Goal: Information Seeking & Learning: Learn about a topic

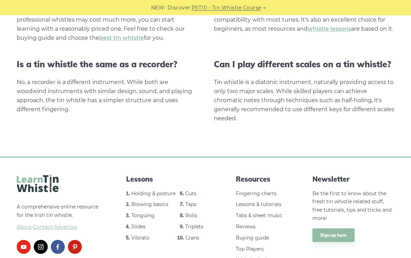
scroll to position [1449, 0]
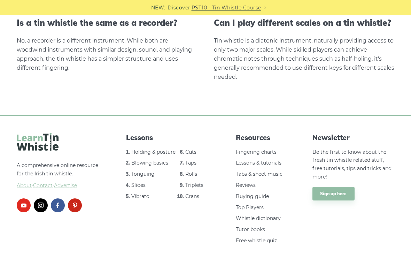
click at [263, 150] on link "Fingering charts" at bounding box center [256, 152] width 41 height 6
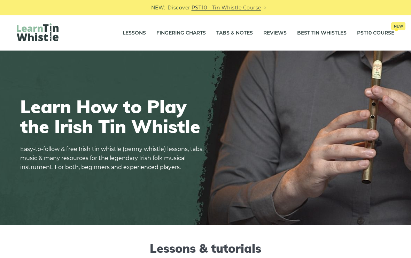
scroll to position [1461, 0]
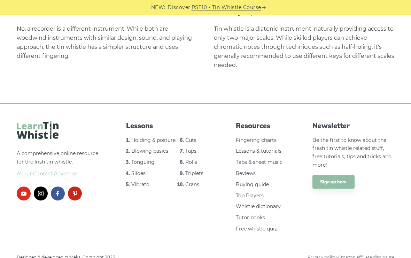
click at [257, 214] on link "Tutor books" at bounding box center [250, 217] width 29 height 6
click at [266, 160] on link "Tabs & sheet music" at bounding box center [259, 162] width 47 height 6
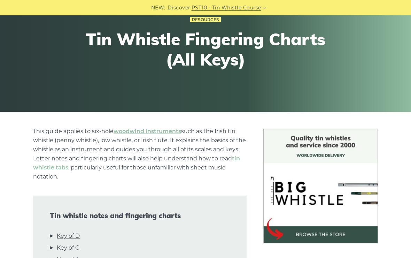
scroll to position [19, 0]
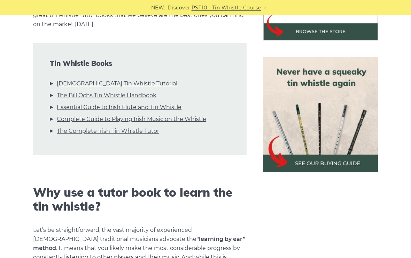
scroll to position [288, 0]
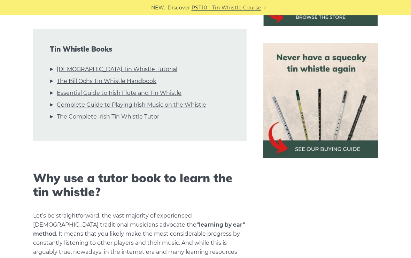
click at [97, 63] on div "Tin Whistle Books Irish Tin Whistle Tutorial The Bill Ochs Tin Whistle Handbook…" at bounding box center [139, 85] width 213 height 112
click at [97, 65] on link "Irish Tin Whistle Tutorial" at bounding box center [117, 69] width 120 height 9
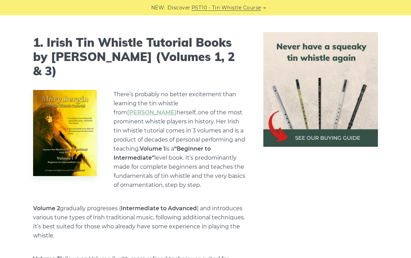
scroll to position [646, 0]
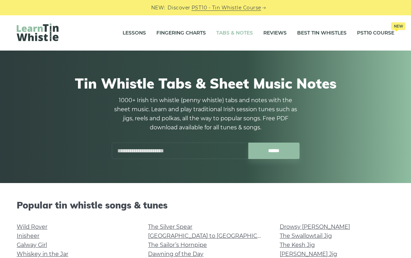
click at [175, 158] on input "text" at bounding box center [180, 150] width 136 height 16
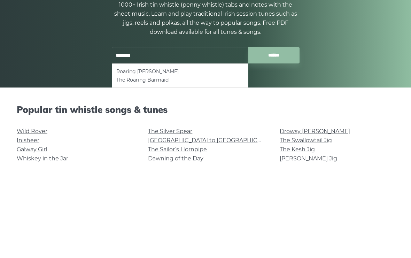
click at [156, 171] on li "The Roaring Barmaid" at bounding box center [179, 175] width 127 height 8
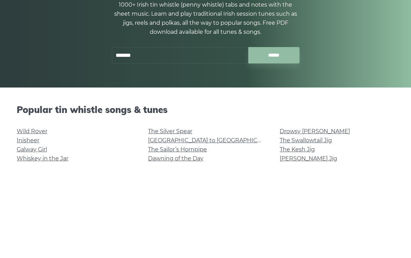
type input "**********"
